Goal: Check status: Check status

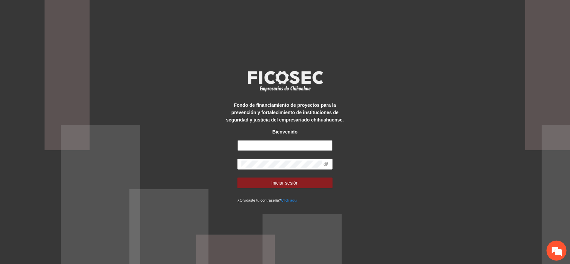
type input "**********"
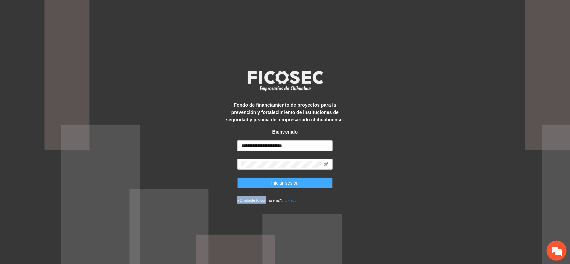
click at [265, 188] on form "**********" at bounding box center [284, 171] width 95 height 63
click at [266, 184] on button "Iniciar sesión" at bounding box center [284, 183] width 95 height 11
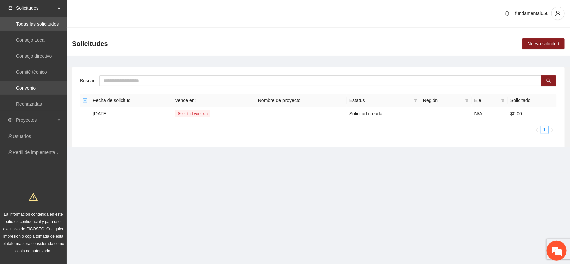
click at [36, 85] on link "Convenio" at bounding box center [26, 87] width 20 height 5
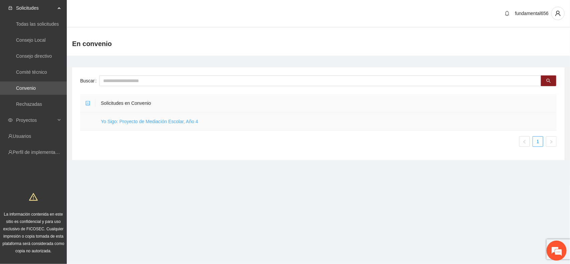
click at [132, 122] on link "Yo Sigo: Proyecto de Mediación Escolar, Año 4" at bounding box center [149, 121] width 97 height 5
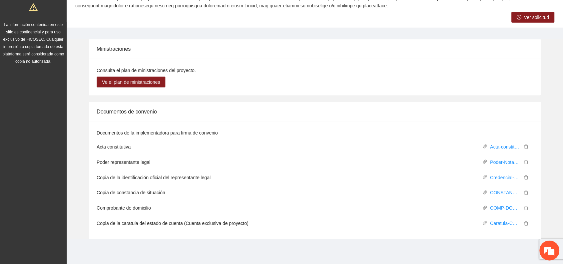
scroll to position [190, 0]
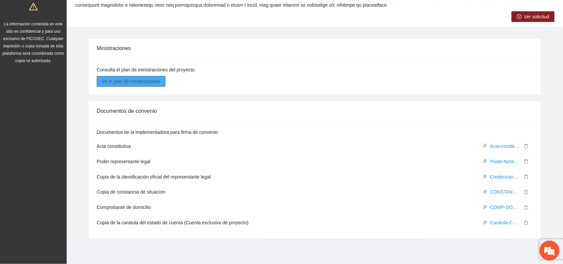
click at [124, 79] on span "Ve el plan de ministraciones" at bounding box center [131, 81] width 58 height 7
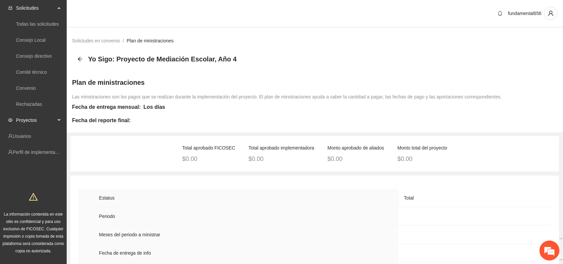
click at [58, 117] on div "Proyectos" at bounding box center [33, 119] width 67 height 13
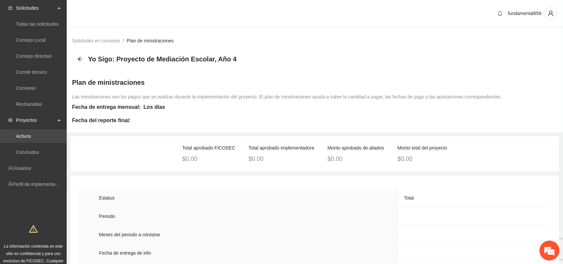
click at [20, 136] on link "Activos" at bounding box center [23, 135] width 15 height 5
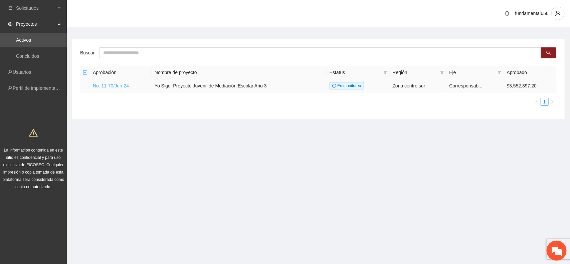
click at [115, 84] on link "No. 11-70/Jun-24" at bounding box center [111, 85] width 36 height 5
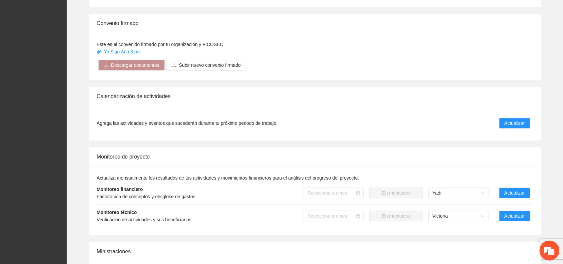
scroll to position [500, 0]
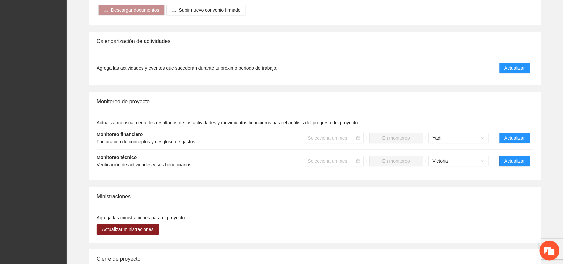
click at [519, 157] on span "Actualizar" at bounding box center [515, 160] width 20 height 7
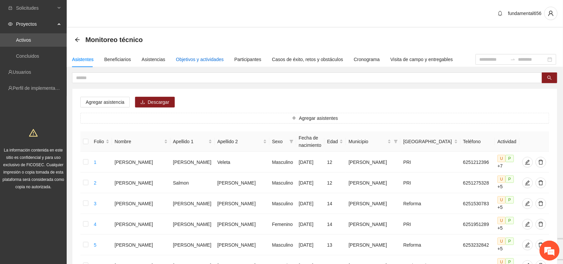
click at [193, 56] on div "Objetivos y actividades" at bounding box center [200, 59] width 48 height 7
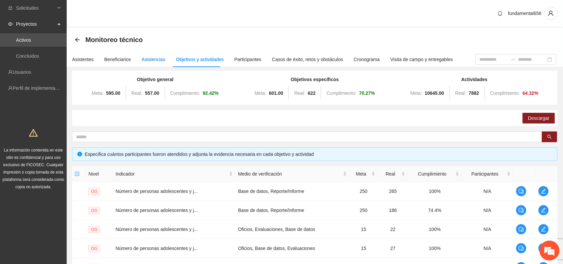
click at [147, 59] on div "Asistencias" at bounding box center [154, 59] width 24 height 7
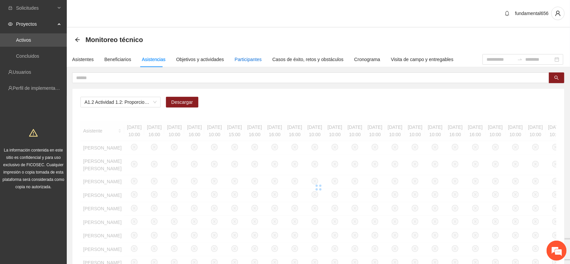
click at [250, 59] on div "Participantes" at bounding box center [248, 59] width 27 height 7
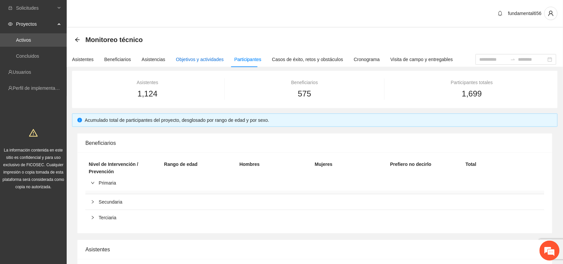
click at [192, 58] on div "Objetivos y actividades" at bounding box center [200, 59] width 48 height 7
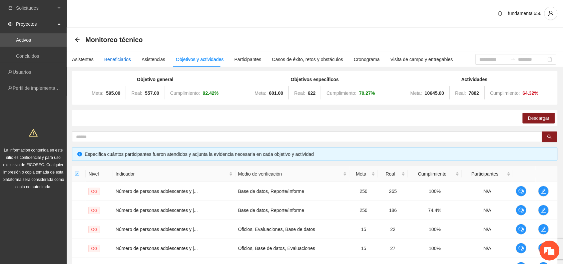
click at [111, 60] on div "Beneficiarios" at bounding box center [117, 59] width 27 height 7
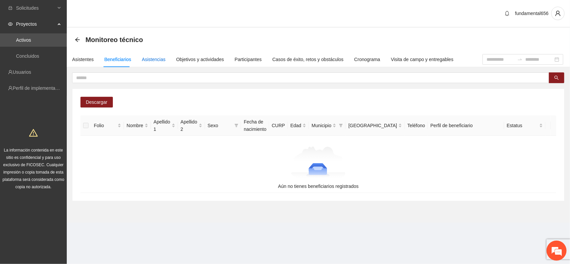
click at [152, 59] on div "Asistencias" at bounding box center [154, 59] width 24 height 7
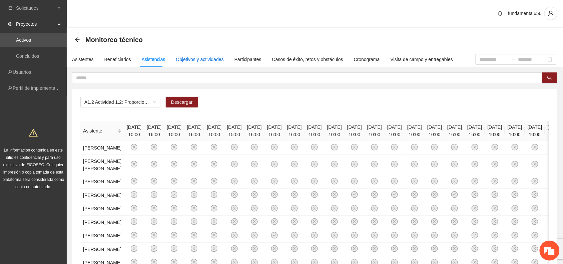
click at [180, 59] on div "Objetivos y actividades" at bounding box center [200, 59] width 48 height 7
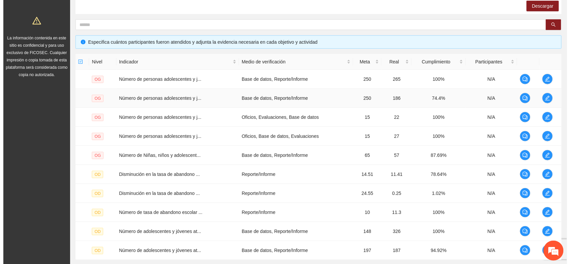
scroll to position [167, 0]
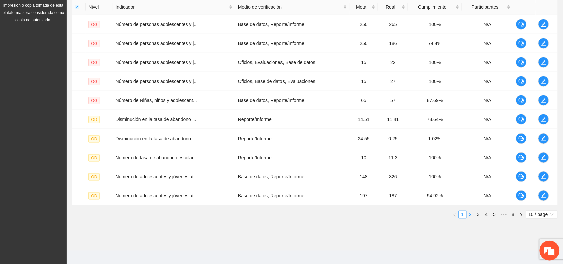
click at [469, 215] on link "2" at bounding box center [470, 214] width 7 height 7
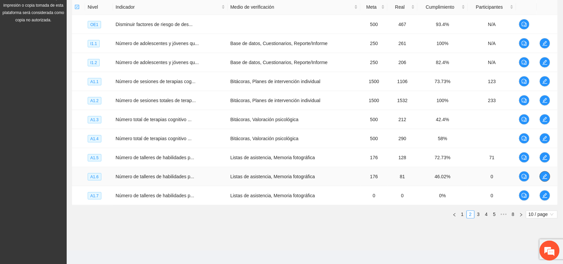
click at [545, 178] on icon "edit" at bounding box center [545, 176] width 5 height 5
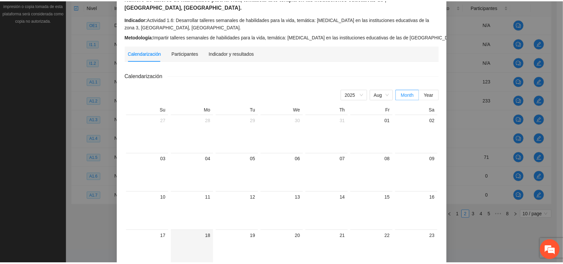
scroll to position [0, 0]
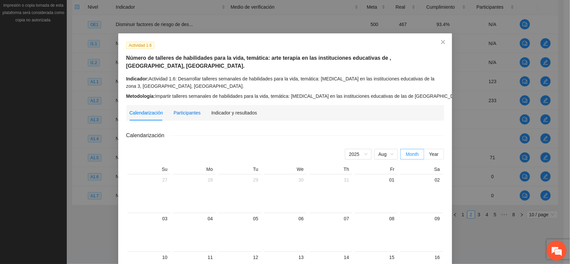
click at [188, 109] on div "Participantes" at bounding box center [187, 112] width 27 height 7
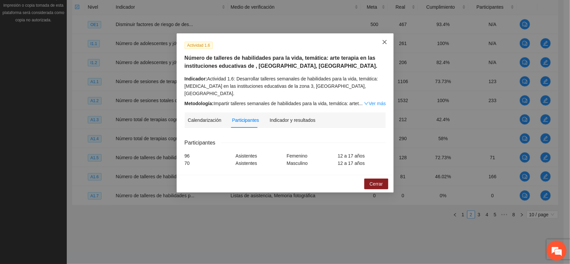
click at [385, 41] on icon "close" at bounding box center [384, 41] width 5 height 5
